Goal: Navigation & Orientation: Find specific page/section

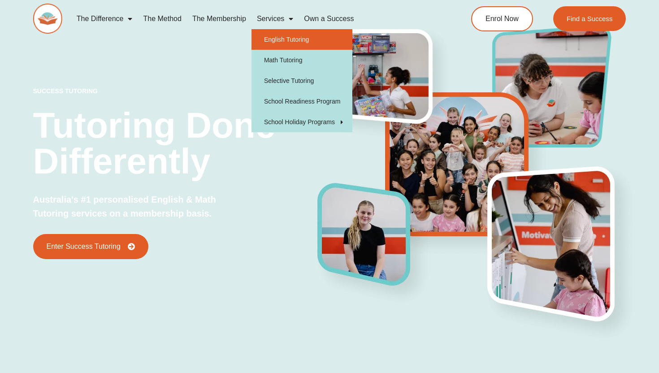
click at [286, 41] on link "English Tutoring" at bounding box center [301, 39] width 101 height 21
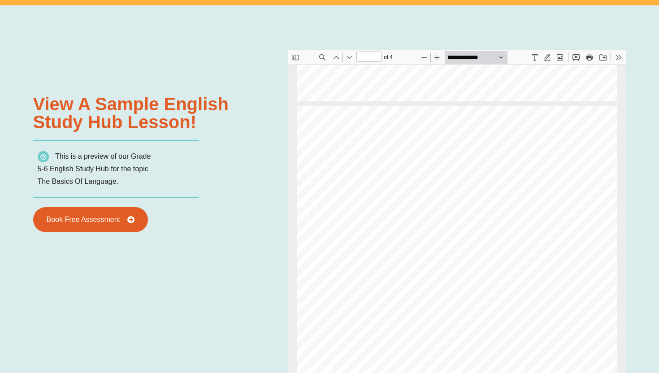
scroll to position [799, 0]
type input "*"
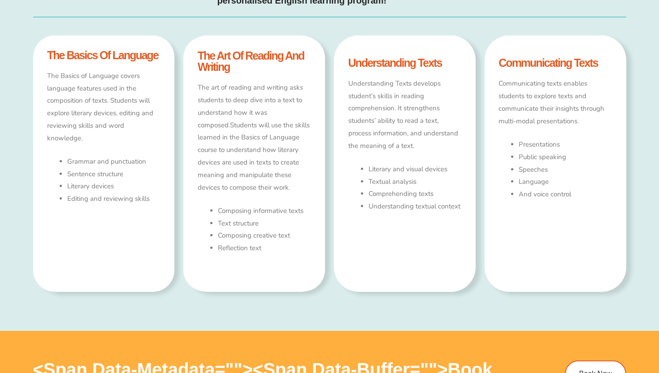
scroll to position [524, 0]
